Goal: Task Accomplishment & Management: Use online tool/utility

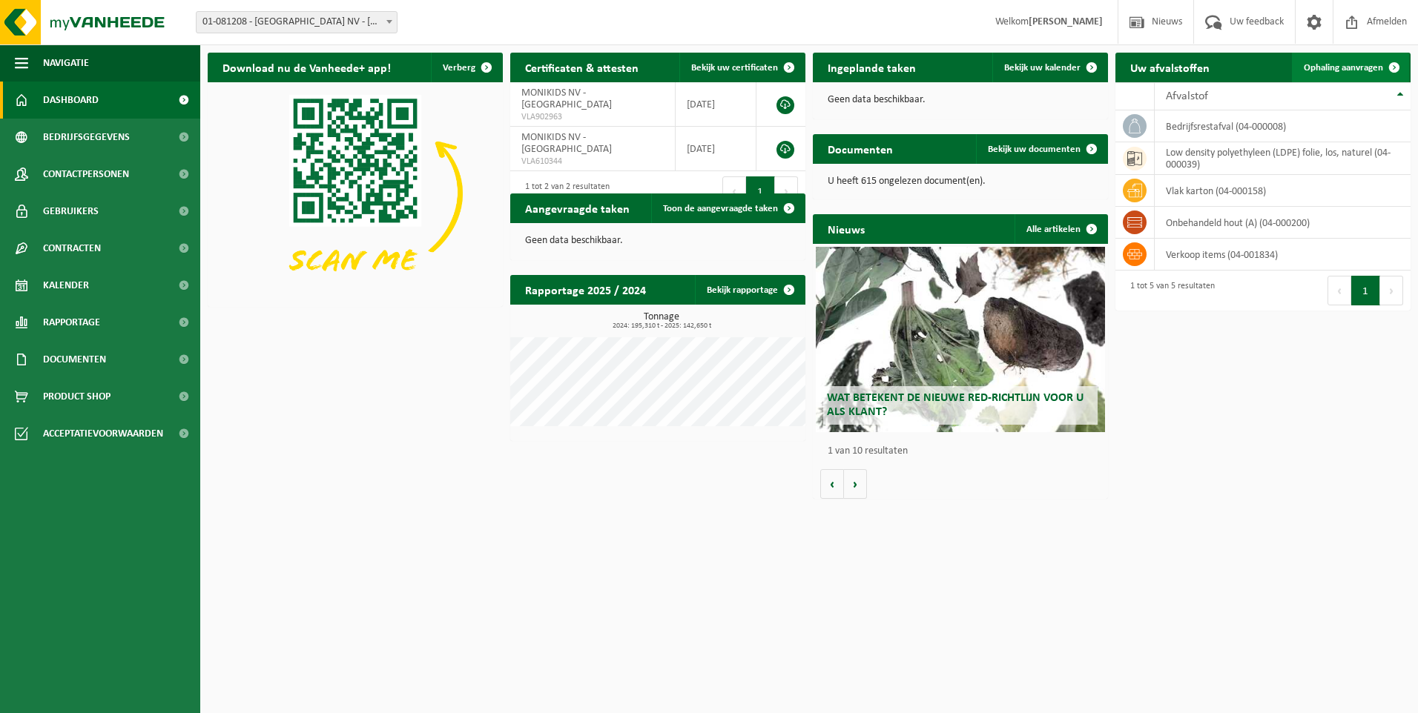
click at [1363, 64] on span "Ophaling aanvragen" at bounding box center [1343, 68] width 79 height 10
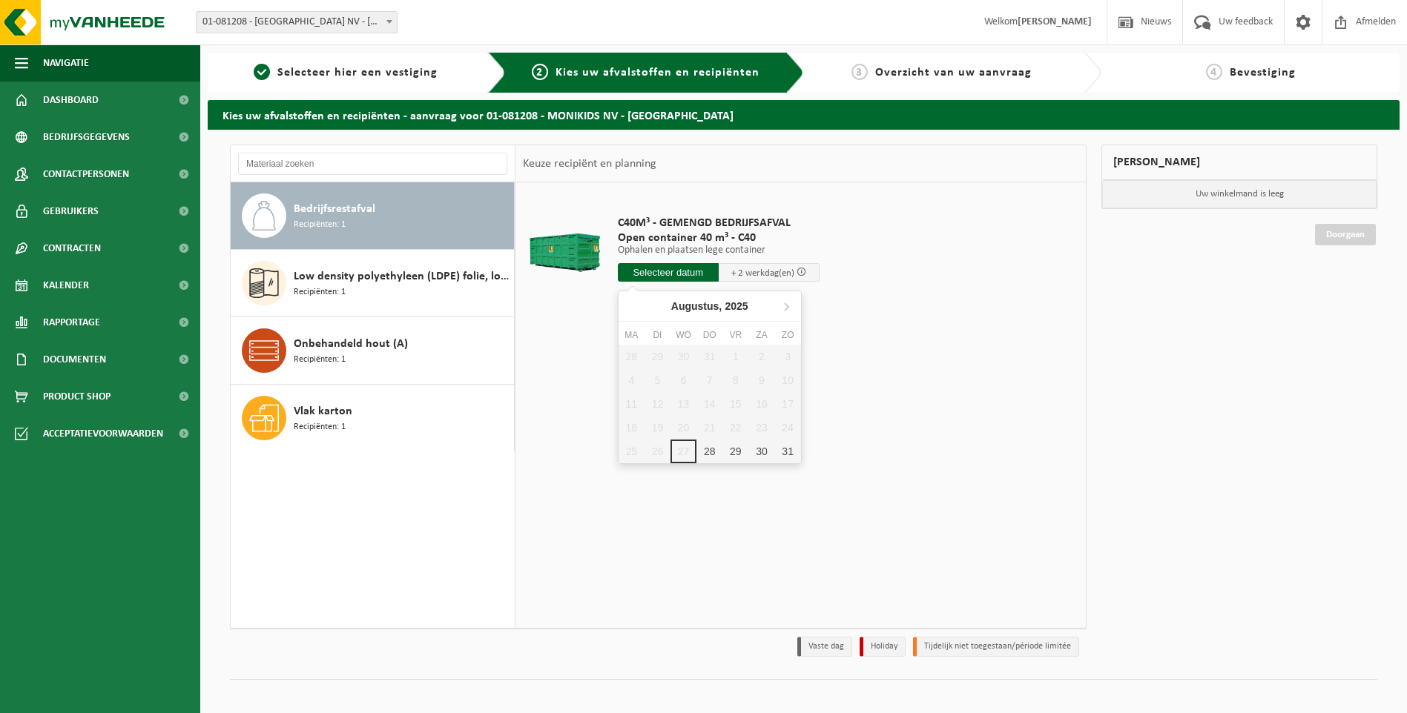
click at [651, 271] on input "text" at bounding box center [668, 272] width 101 height 19
click at [711, 455] on div "28" at bounding box center [709, 452] width 26 height 24
type input "Van 2025-08-28"
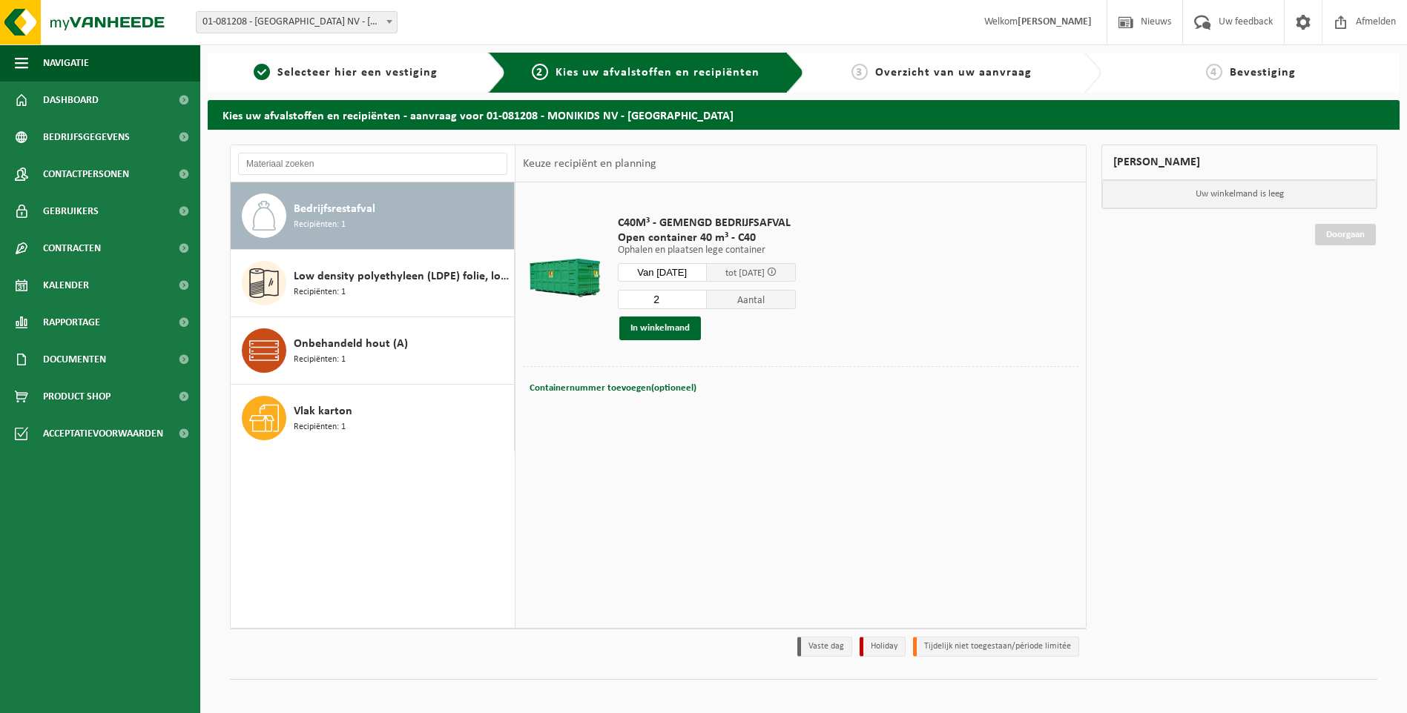
type input "2"
click at [707, 295] on input "2" at bounding box center [662, 299] width 89 height 19
click at [682, 326] on button "In winkelmand" at bounding box center [660, 329] width 82 height 24
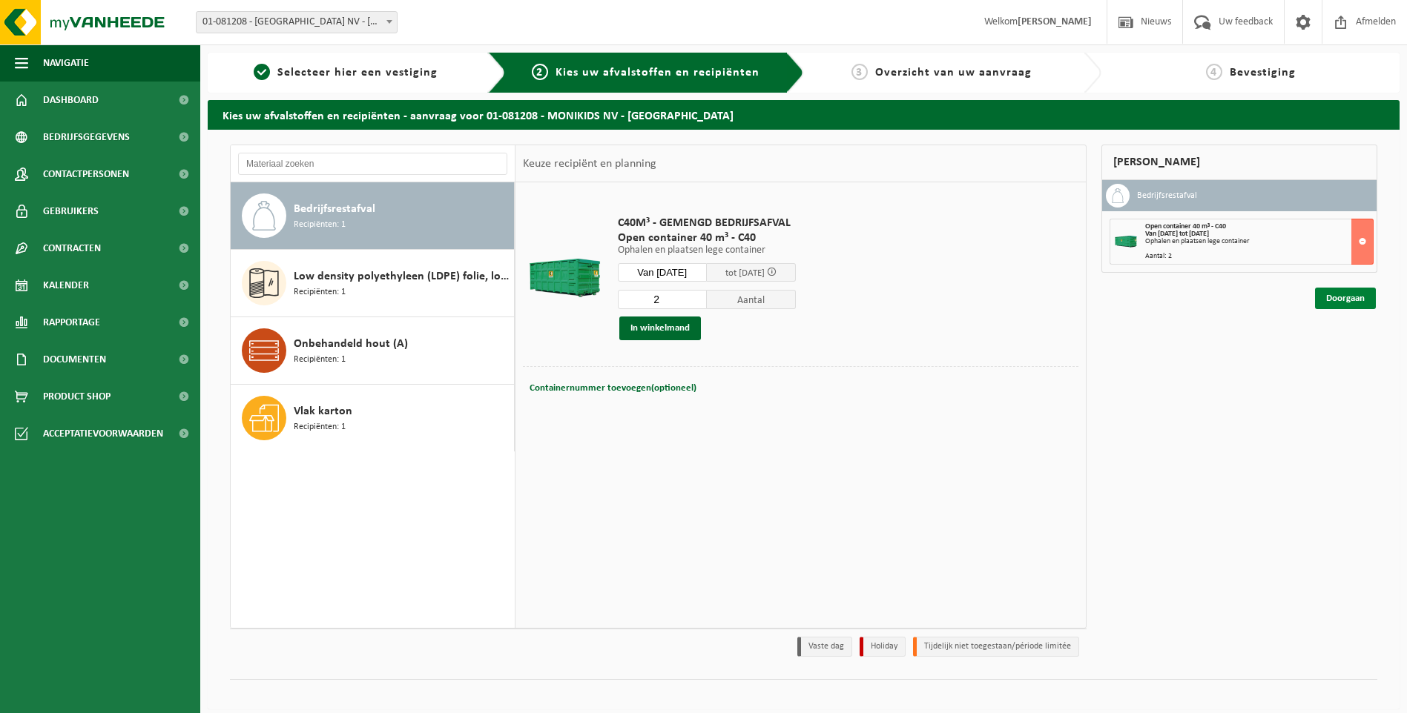
click at [1352, 292] on link "Doorgaan" at bounding box center [1345, 299] width 61 height 22
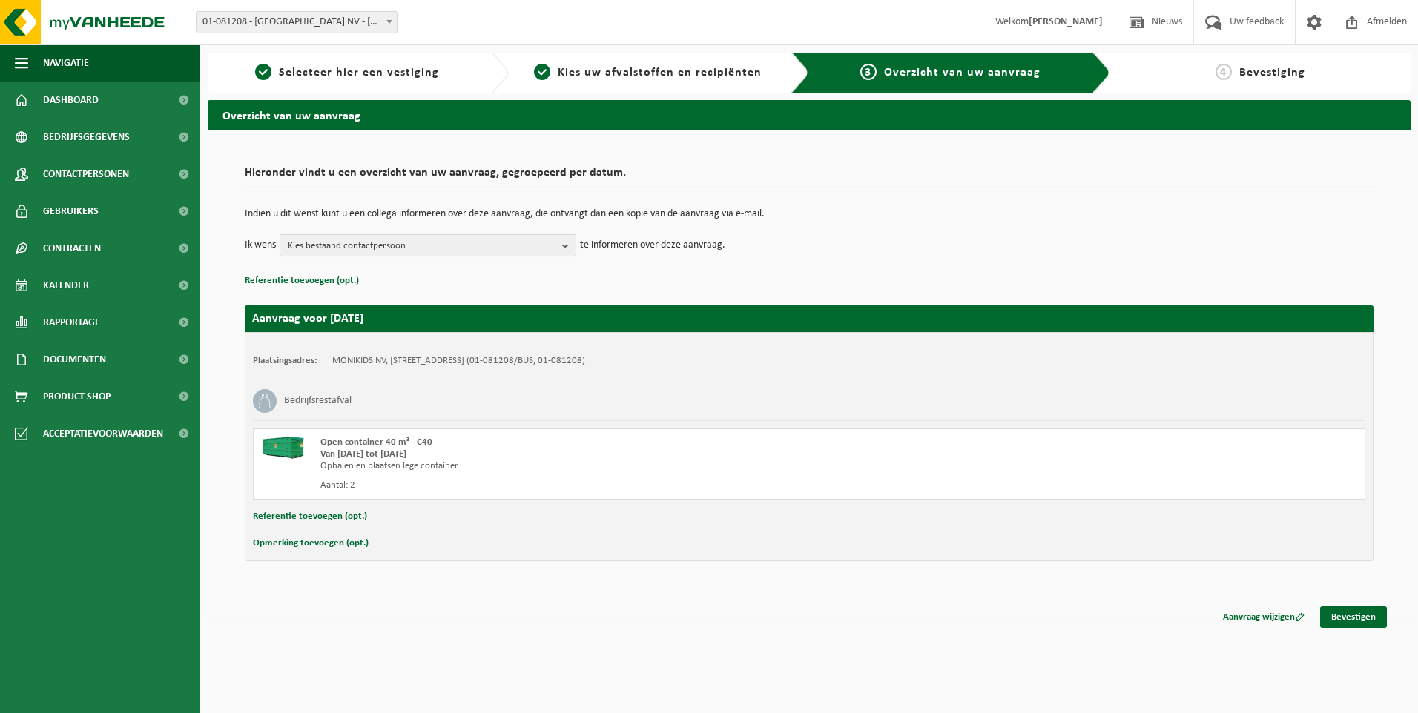
click at [567, 248] on b "button" at bounding box center [568, 245] width 13 height 21
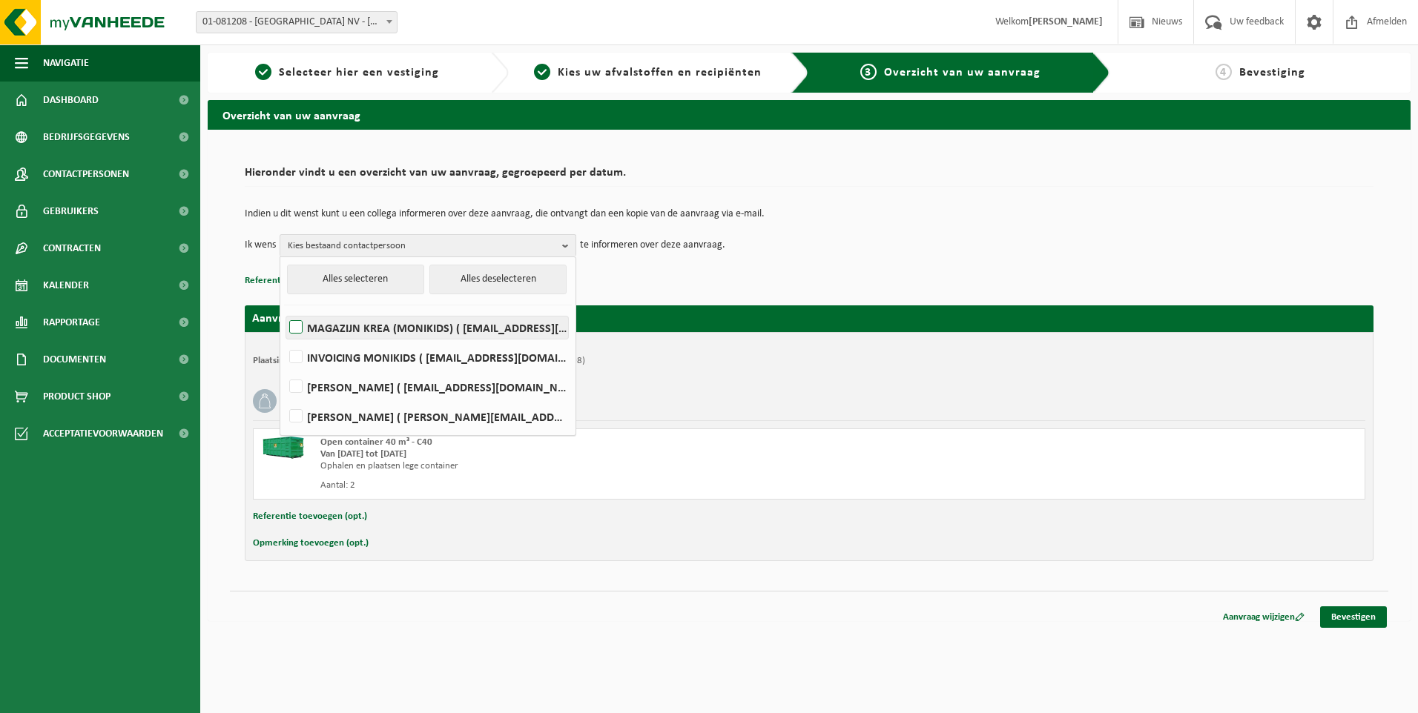
click at [302, 326] on label "MAGAZIJN KREA (MONIKIDS) ( magazijn@krea.be )" at bounding box center [427, 328] width 282 height 22
click at [284, 309] on input "MAGAZIJN KREA (MONIKIDS) ( magazijn@krea.be )" at bounding box center [283, 308] width 1 height 1
checkbox input "true"
click at [749, 394] on div "Bedrijfsrestafval" at bounding box center [809, 401] width 1112 height 39
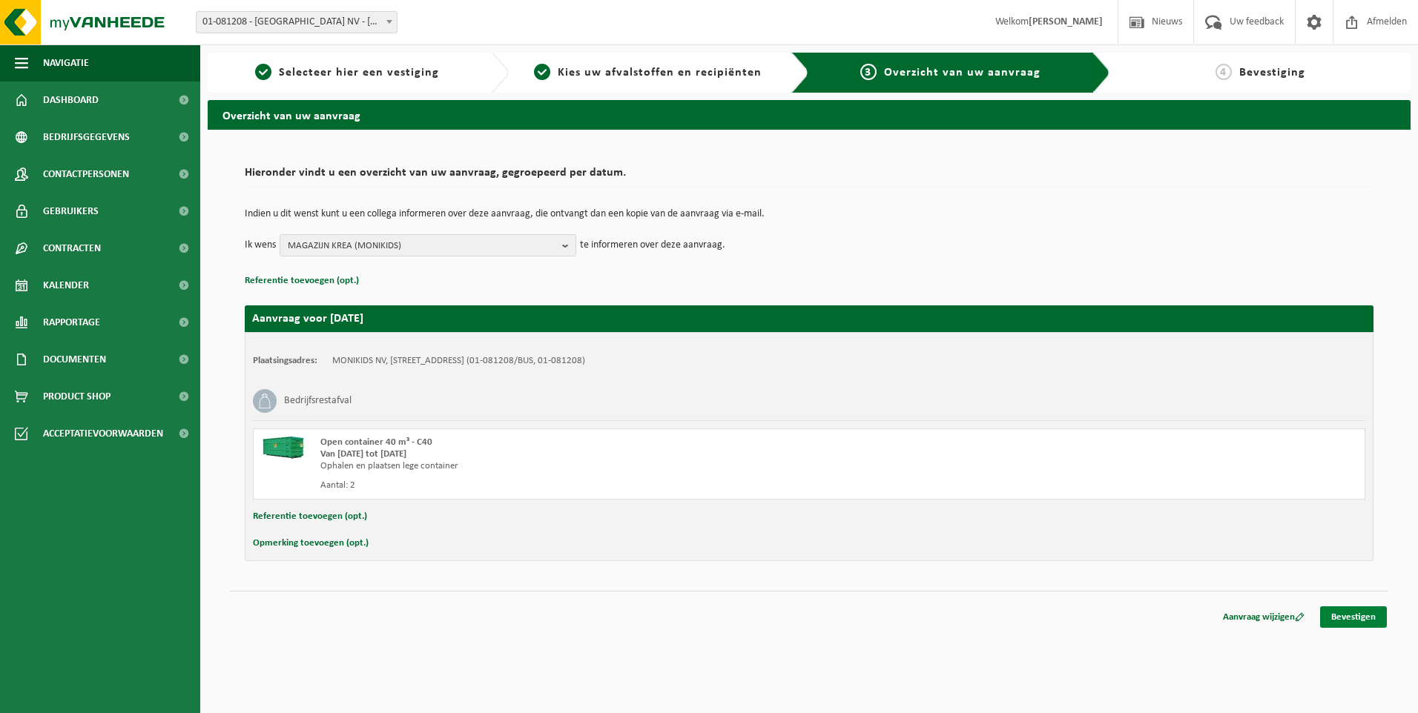
click at [1334, 613] on link "Bevestigen" at bounding box center [1353, 618] width 67 height 22
